Goal: Transaction & Acquisition: Purchase product/service

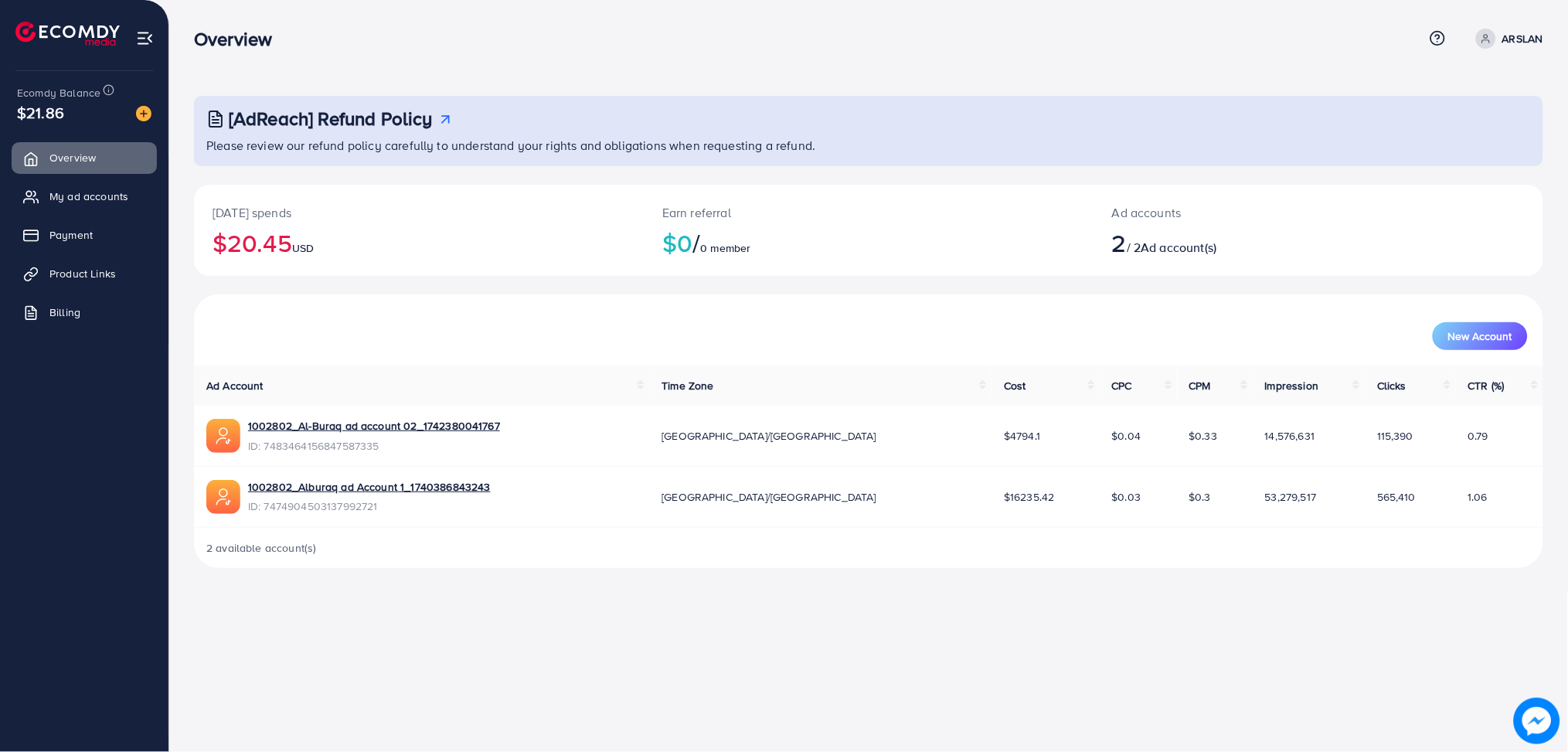
drag, startPoint x: 461, startPoint y: 212, endPoint x: 460, endPoint y: 188, distance: 24.0
click at [460, 188] on div "Today's spends $20.45 USD" at bounding box center [418, 230] width 450 height 91
click at [408, 183] on div "[AdReach] Refund Policy Please review our refund policy carefully to understand…" at bounding box center [868, 332] width 1349 height 472
click at [84, 196] on span "My ad accounts" at bounding box center [92, 196] width 79 height 15
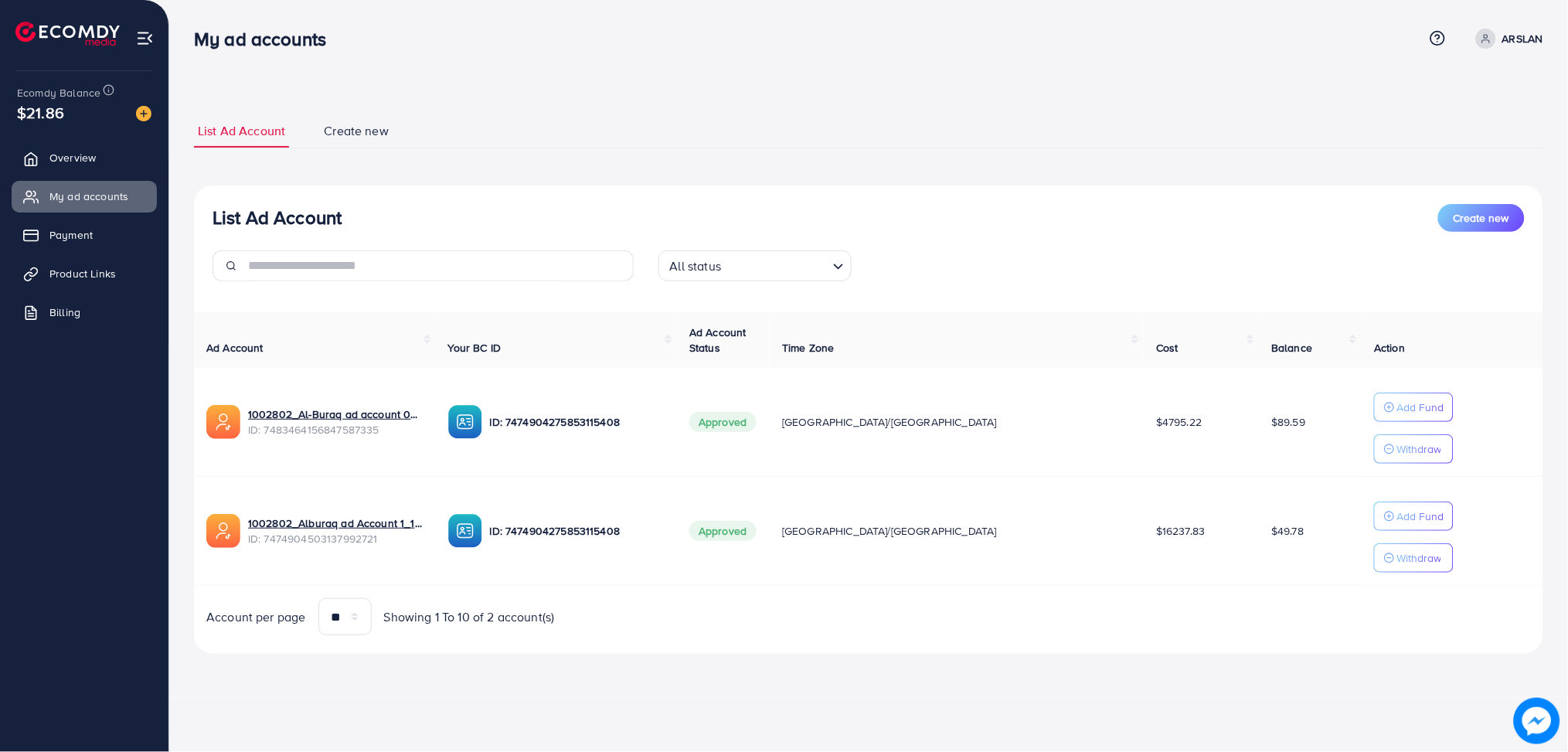
click at [1006, 188] on div "List Ad Account Create new All status Loading... Ad Account Your BC ID Ad Accou…" at bounding box center [868, 420] width 1349 height 469
click at [876, 199] on div "List Ad Account Create new All status Loading... Ad Account Your BC ID Ad Accou…" at bounding box center [868, 420] width 1349 height 469
click at [143, 110] on img at bounding box center [144, 114] width 15 height 15
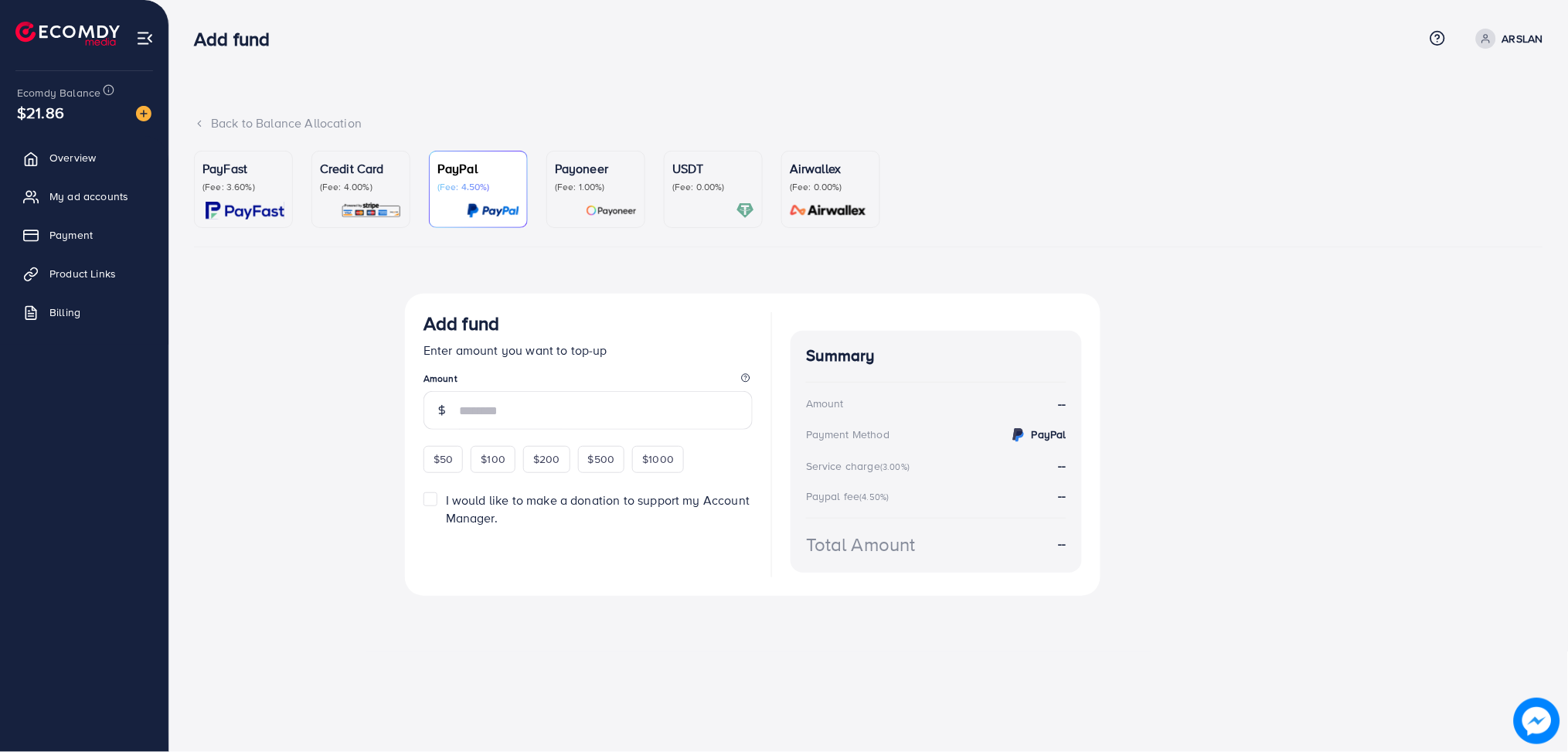
click at [686, 199] on div "USDT (Fee: 0.00%)" at bounding box center [713, 189] width 82 height 60
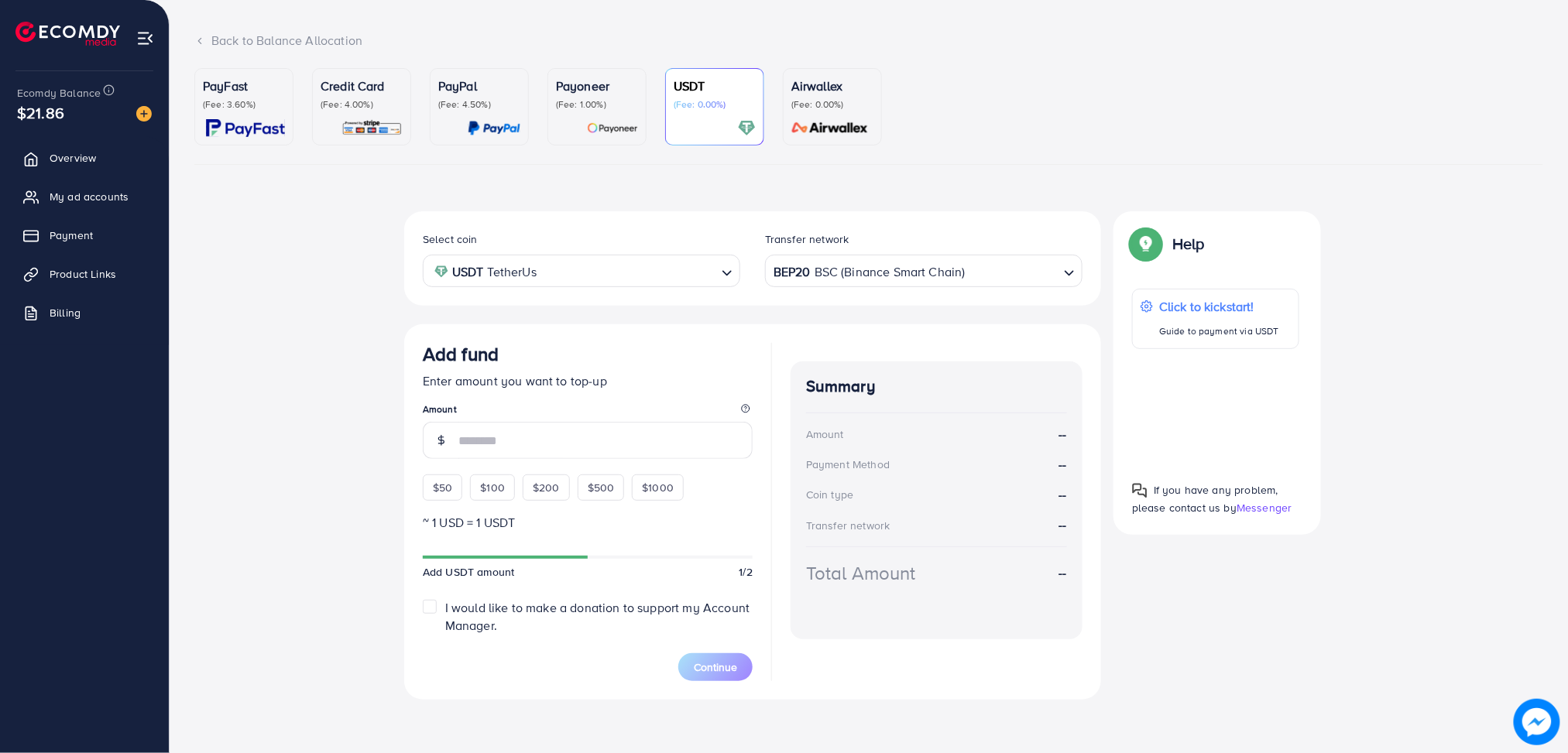
scroll to position [84, 0]
click at [545, 483] on span "$200" at bounding box center [546, 486] width 27 height 15
type input "***"
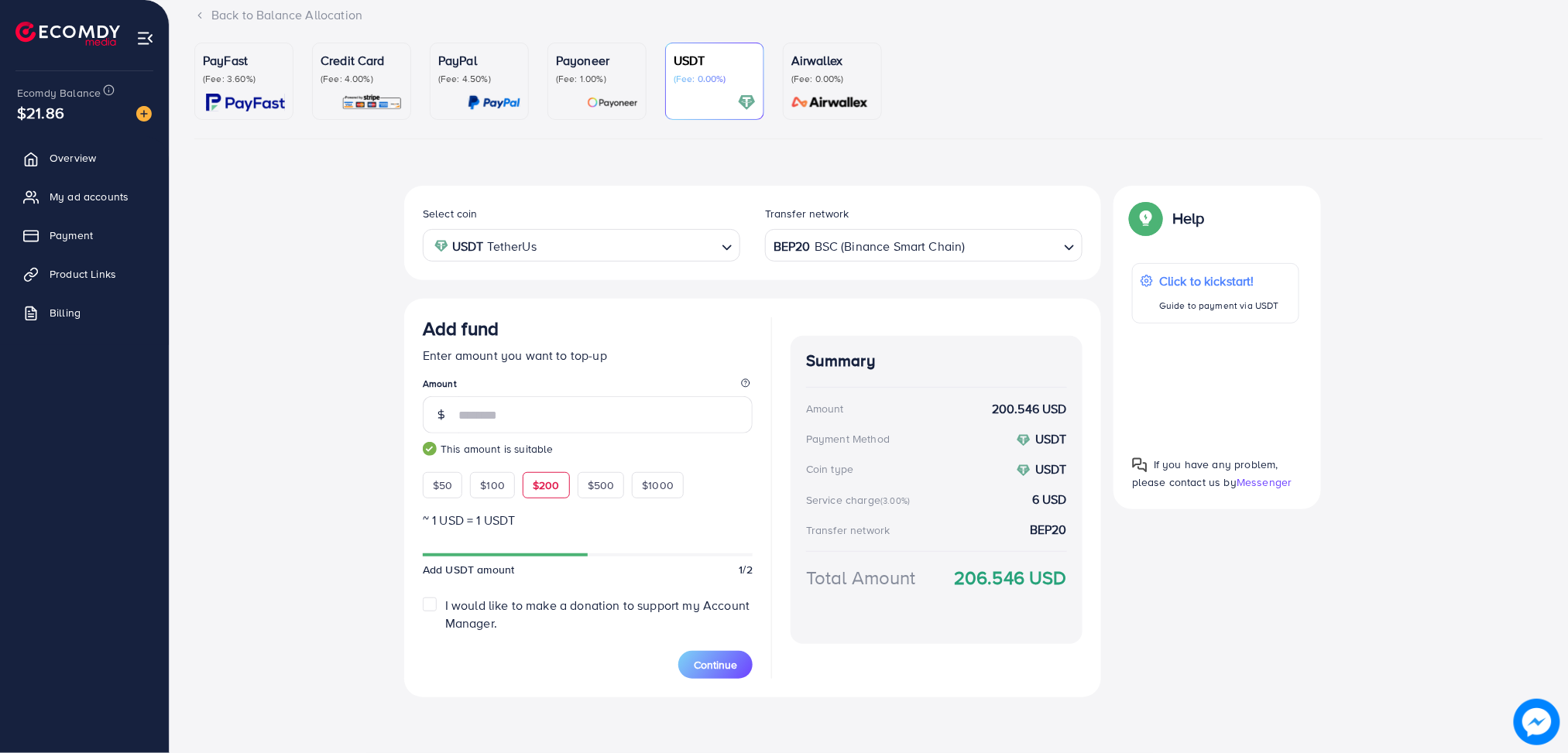
scroll to position [107, 0]
click at [732, 669] on span "Continue" at bounding box center [715, 665] width 43 height 15
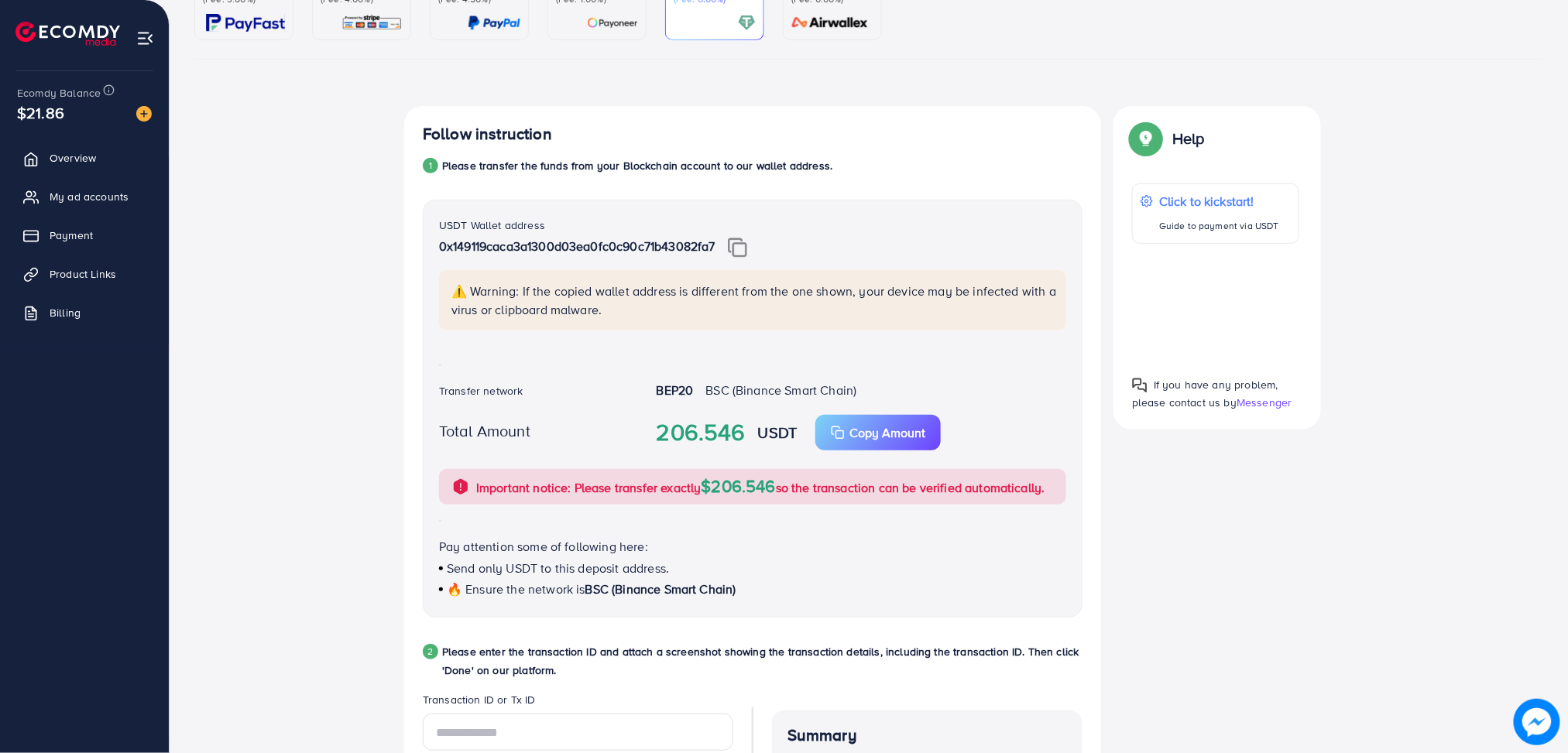
scroll to position [245, 0]
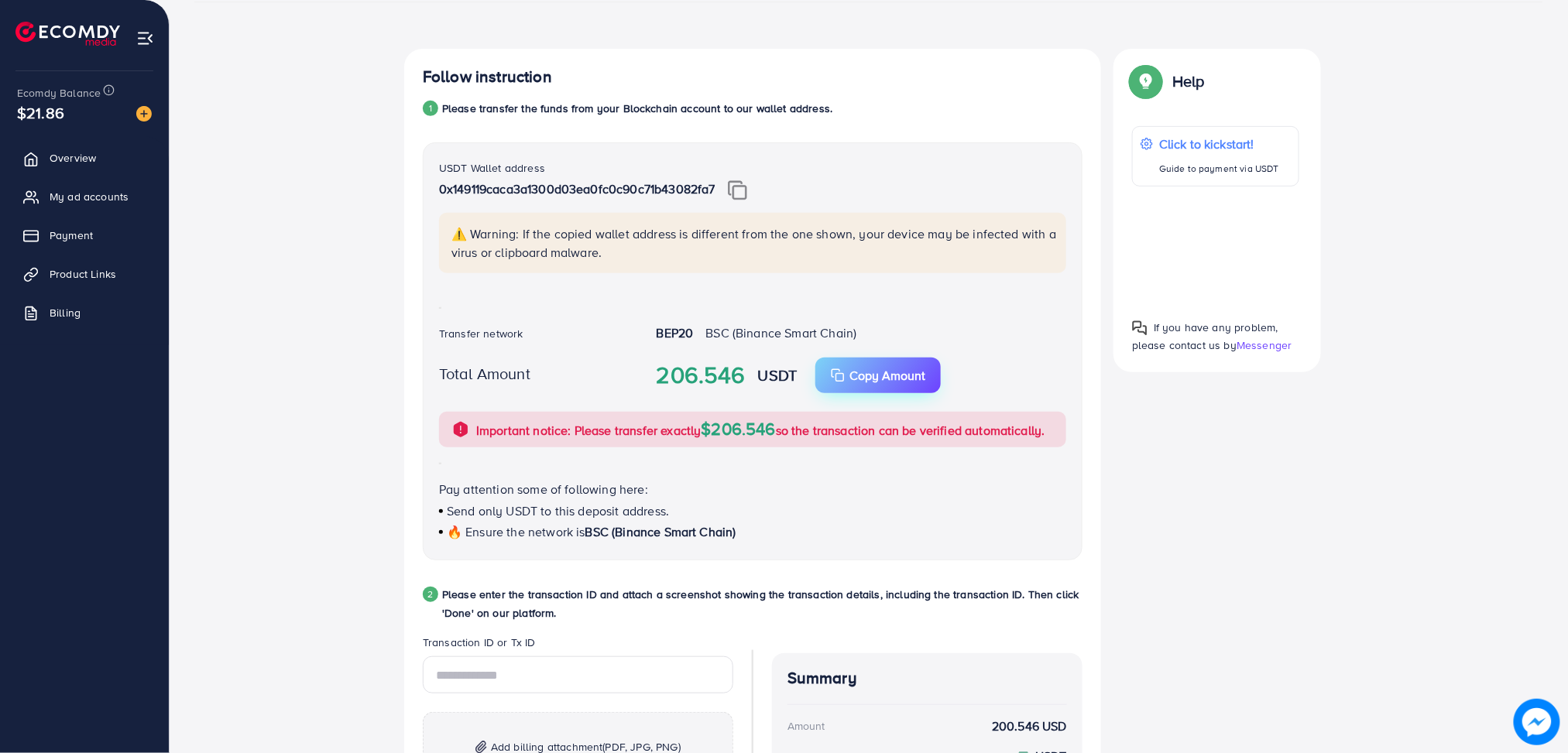
click at [872, 375] on p "Copy Amount" at bounding box center [886, 375] width 76 height 19
click at [745, 188] on img at bounding box center [738, 190] width 19 height 20
click at [391, 453] on div "Follow instruction 1 Please transfer the funds from your Blockchain account to …" at bounding box center [868, 521] width 1349 height 944
click at [371, 453] on div "Follow instruction 1 Please transfer the funds from your Blockchain account to …" at bounding box center [868, 521] width 1349 height 944
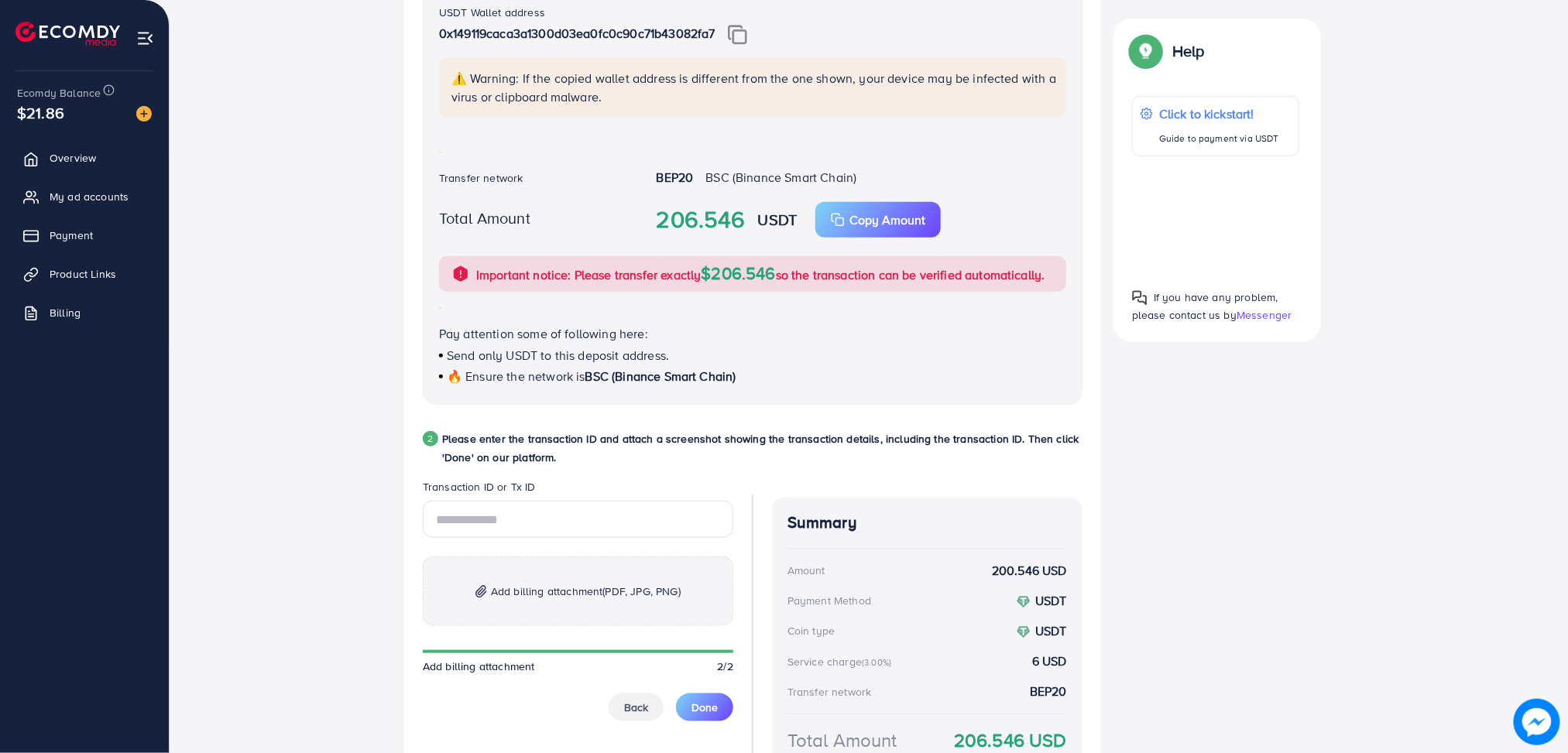
scroll to position [527, 0]
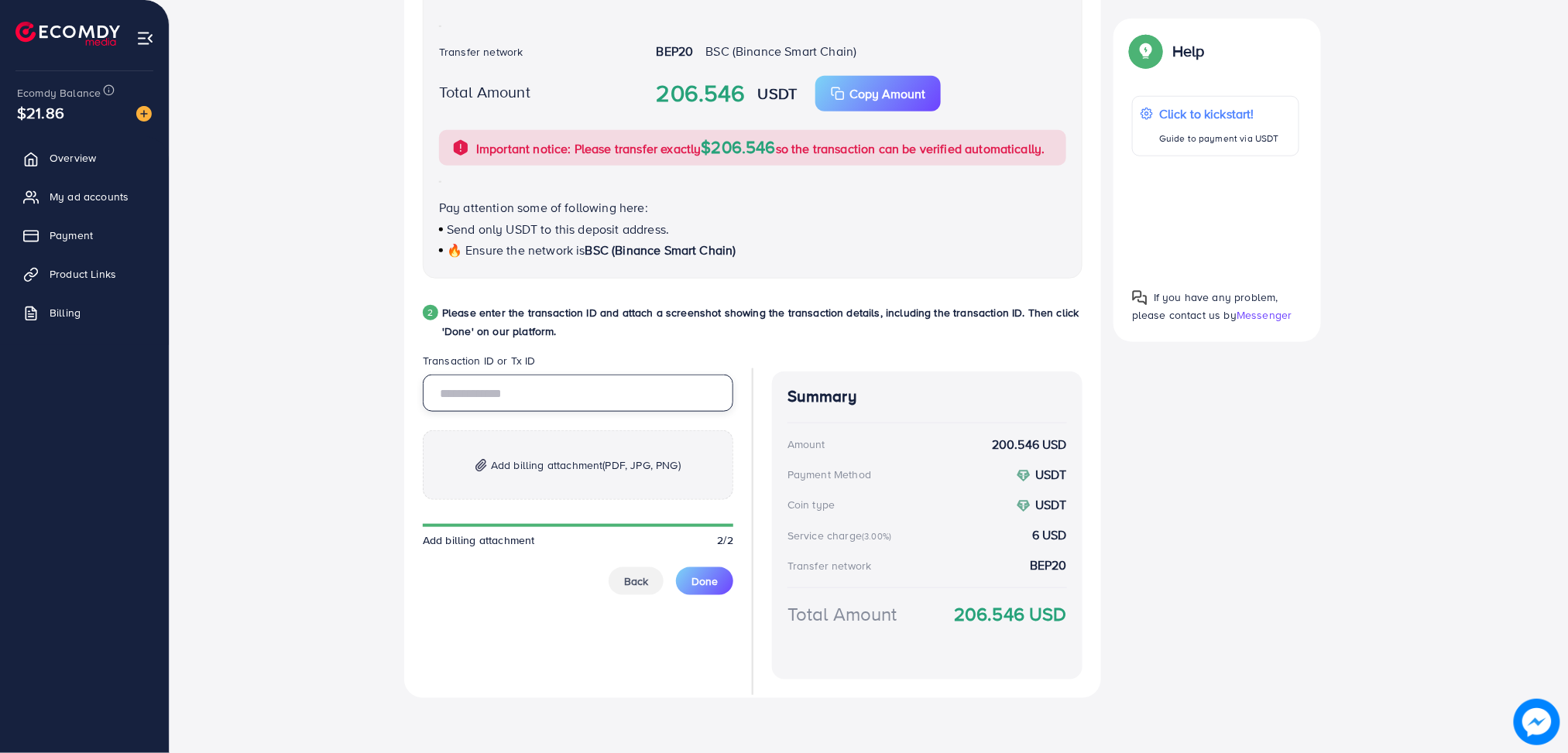
click at [567, 396] on input "text" at bounding box center [578, 393] width 310 height 37
paste input "**********"
type input "**********"
click at [444, 535] on span "Add billing attachment" at bounding box center [479, 540] width 112 height 15
click at [466, 486] on p "Add billing attachment (PDF, JPG, PNG)" at bounding box center [578, 465] width 310 height 70
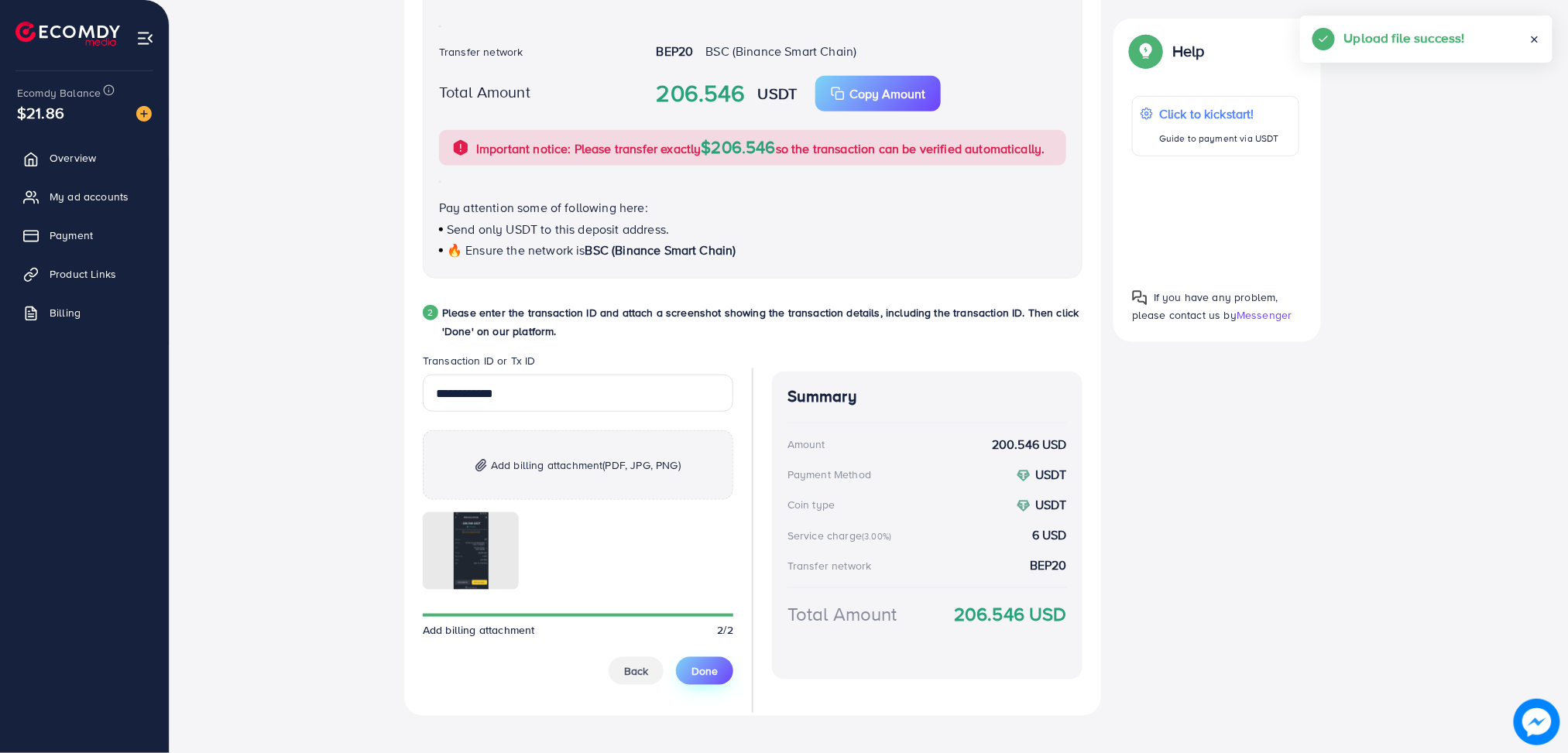
click at [717, 678] on button "Done" at bounding box center [704, 671] width 58 height 28
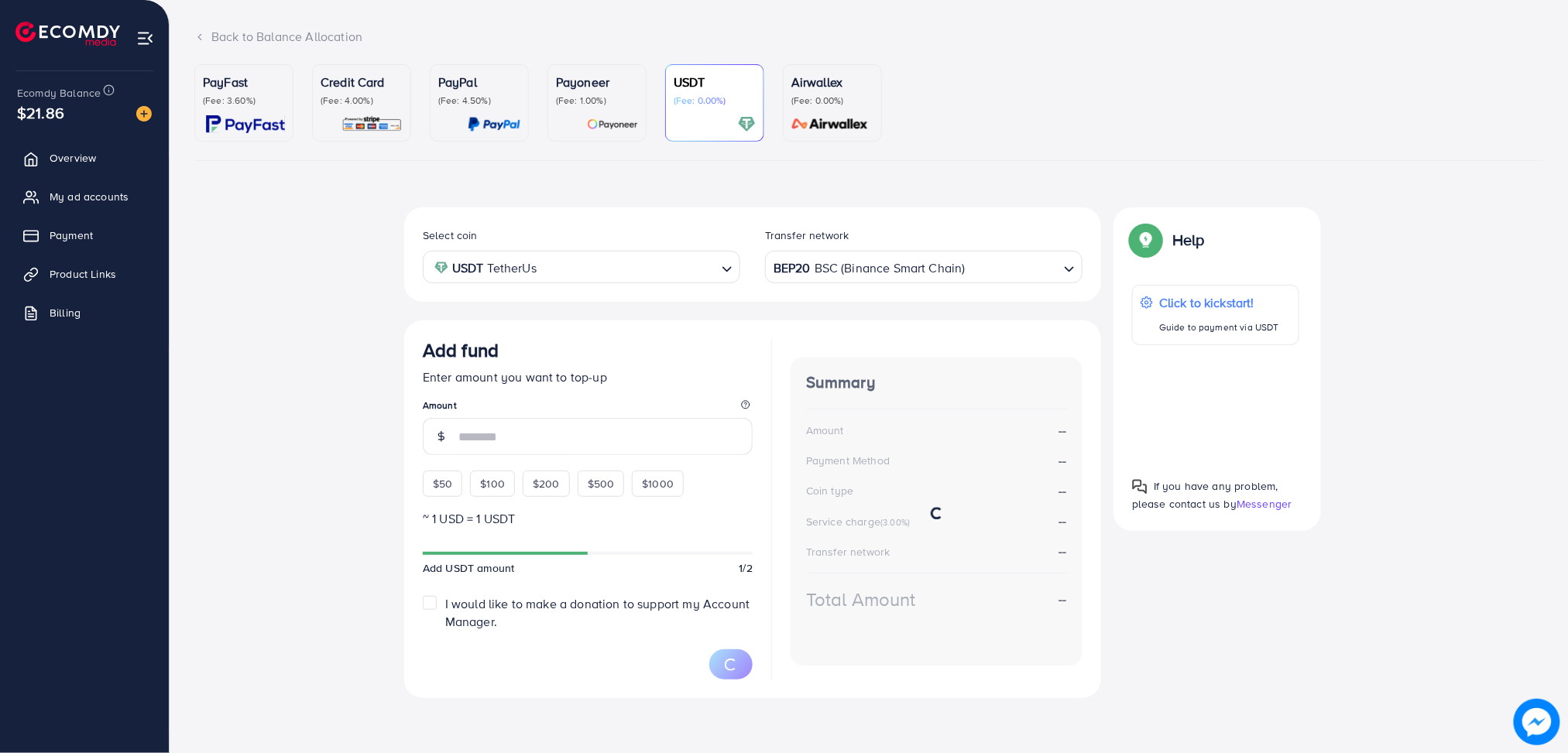
scroll to position [84, 0]
click at [331, 272] on div "Select coin USDT TetherUs Loading... Transfer network BEP20 BSC (Binance Smart …" at bounding box center [868, 460] width 1349 height 501
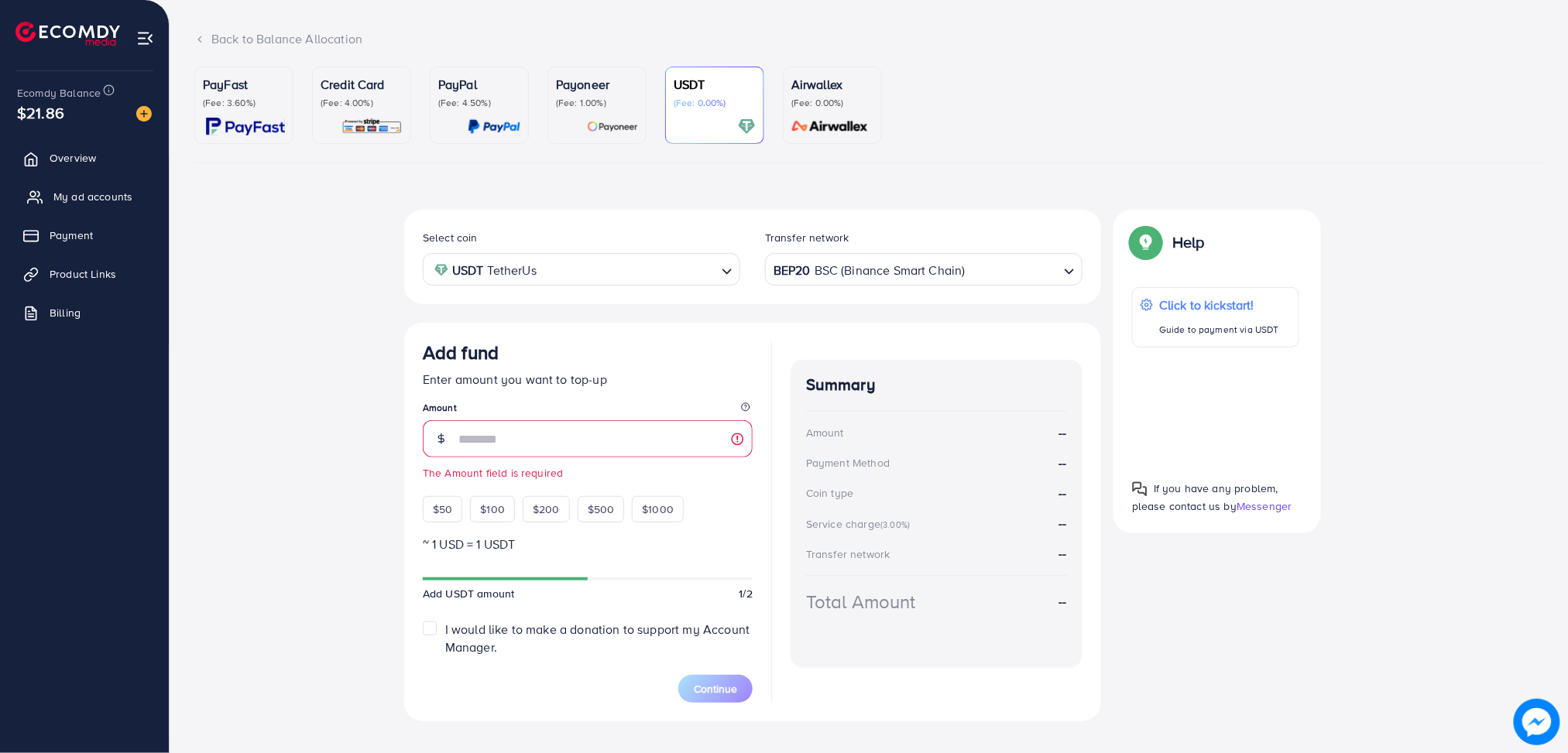
click at [75, 203] on span "My ad accounts" at bounding box center [93, 197] width 79 height 15
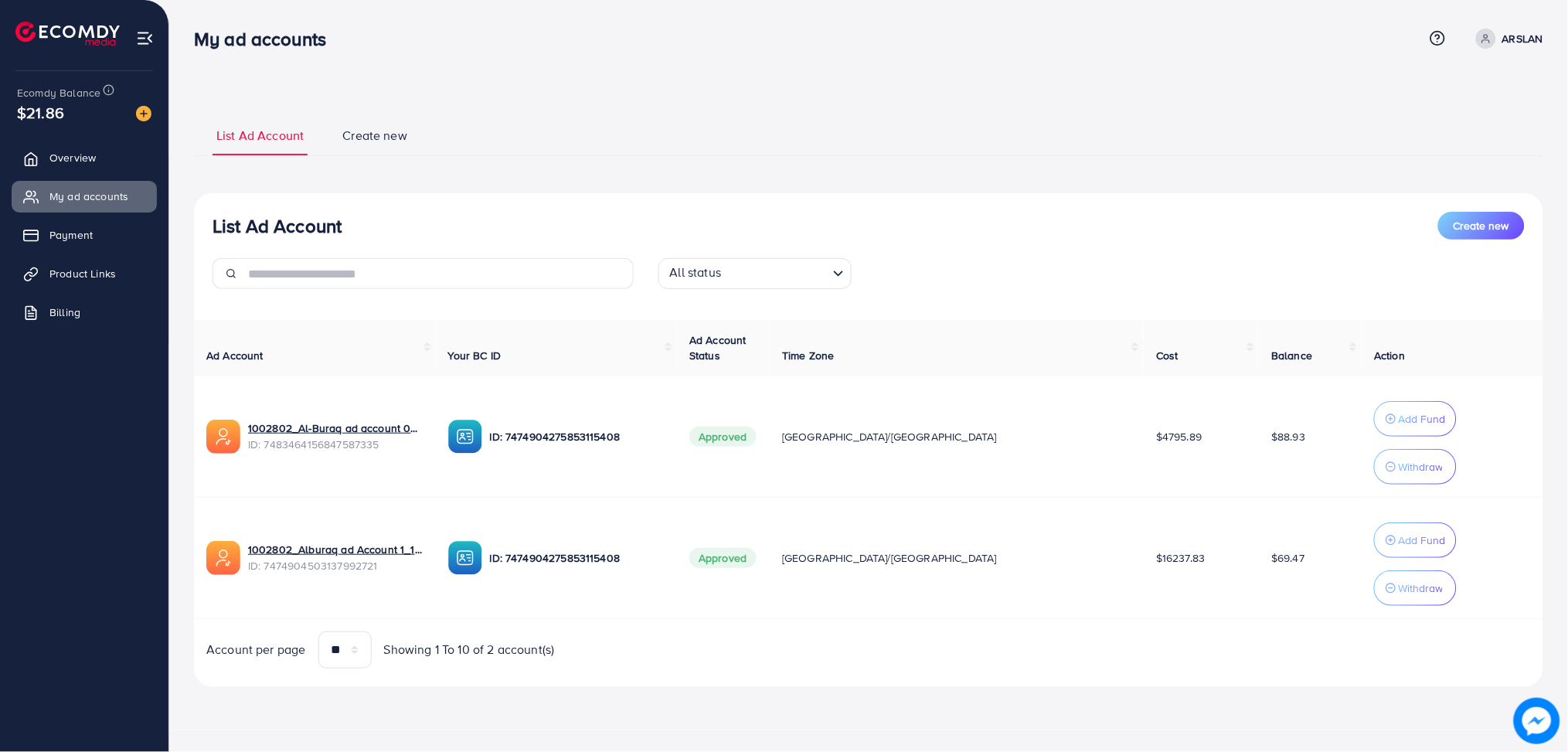
click at [465, 188] on div "List Ad Account Create new List Ad Account Create new All status Loading... Ad …" at bounding box center [868, 401] width 1349 height 573
